Goal: Information Seeking & Learning: Learn about a topic

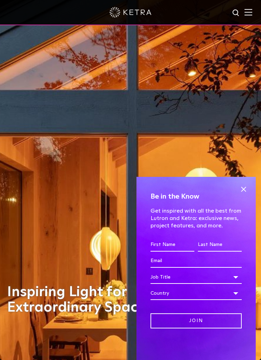
click at [244, 185] on span at bounding box center [243, 189] width 11 height 11
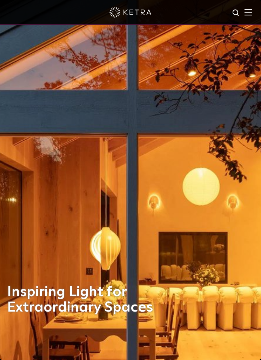
click at [248, 15] on img at bounding box center [249, 12] width 8 height 7
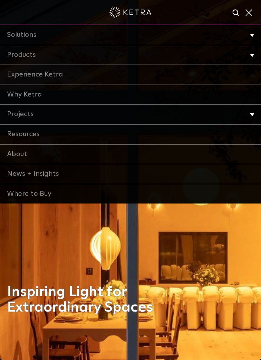
click at [255, 35] on li "Solutions Commercial Residential" at bounding box center [130, 35] width 261 height 20
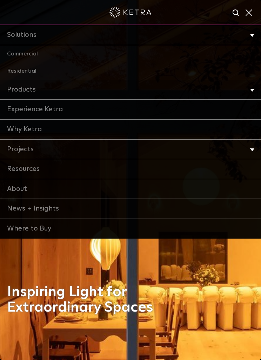
click at [31, 67] on link "Residential" at bounding box center [130, 71] width 261 height 18
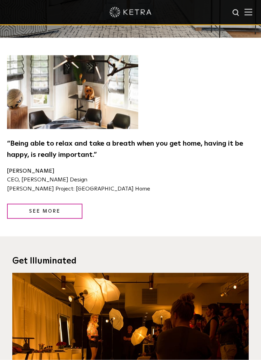
scroll to position [902, 0]
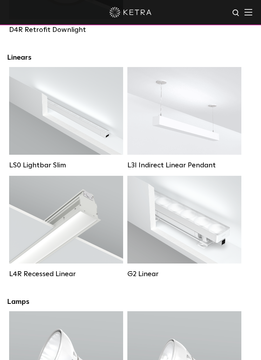
scroll to position [320, 0]
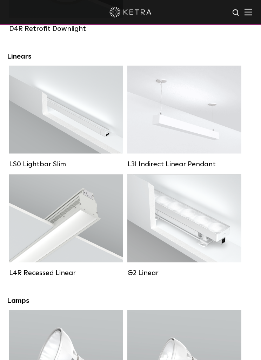
click at [53, 235] on div "Lumen Output: 400 / 600 / 800 / 1000 Colors: White / Black Control: Lutron Clea…" at bounding box center [66, 219] width 114 height 88
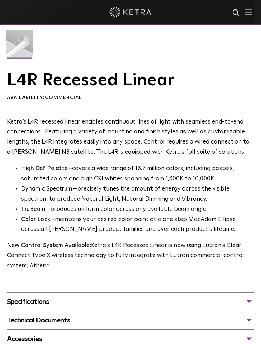
scroll to position [272, 0]
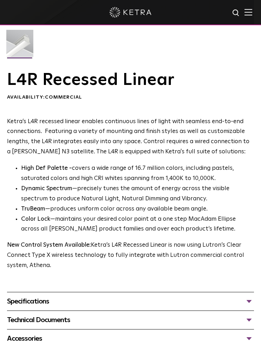
click at [246, 296] on div "Specifications" at bounding box center [130, 301] width 247 height 11
click at [248, 299] on div "Specifications" at bounding box center [130, 301] width 247 height 11
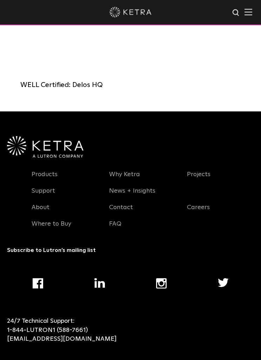
scroll to position [727, 0]
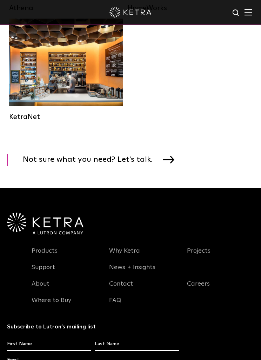
scroll to position [1348, 0]
